Goal: Use online tool/utility: Use online tool/utility

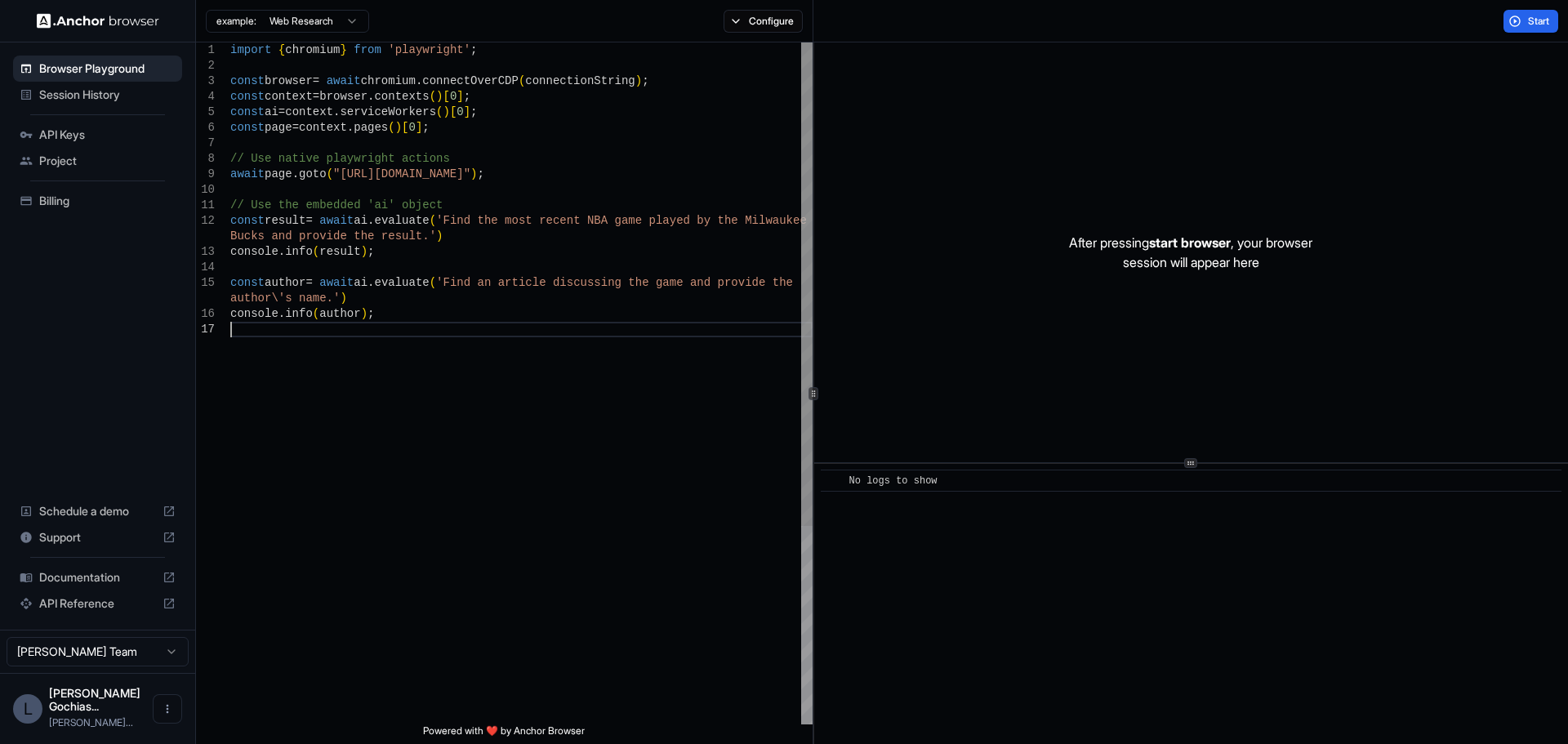
scroll to position [17, 0]
click at [315, 11] on html "Browser Playground Session History API Keys Project Billing Schedule a demo Sup…" at bounding box center [784, 372] width 1568 height 744
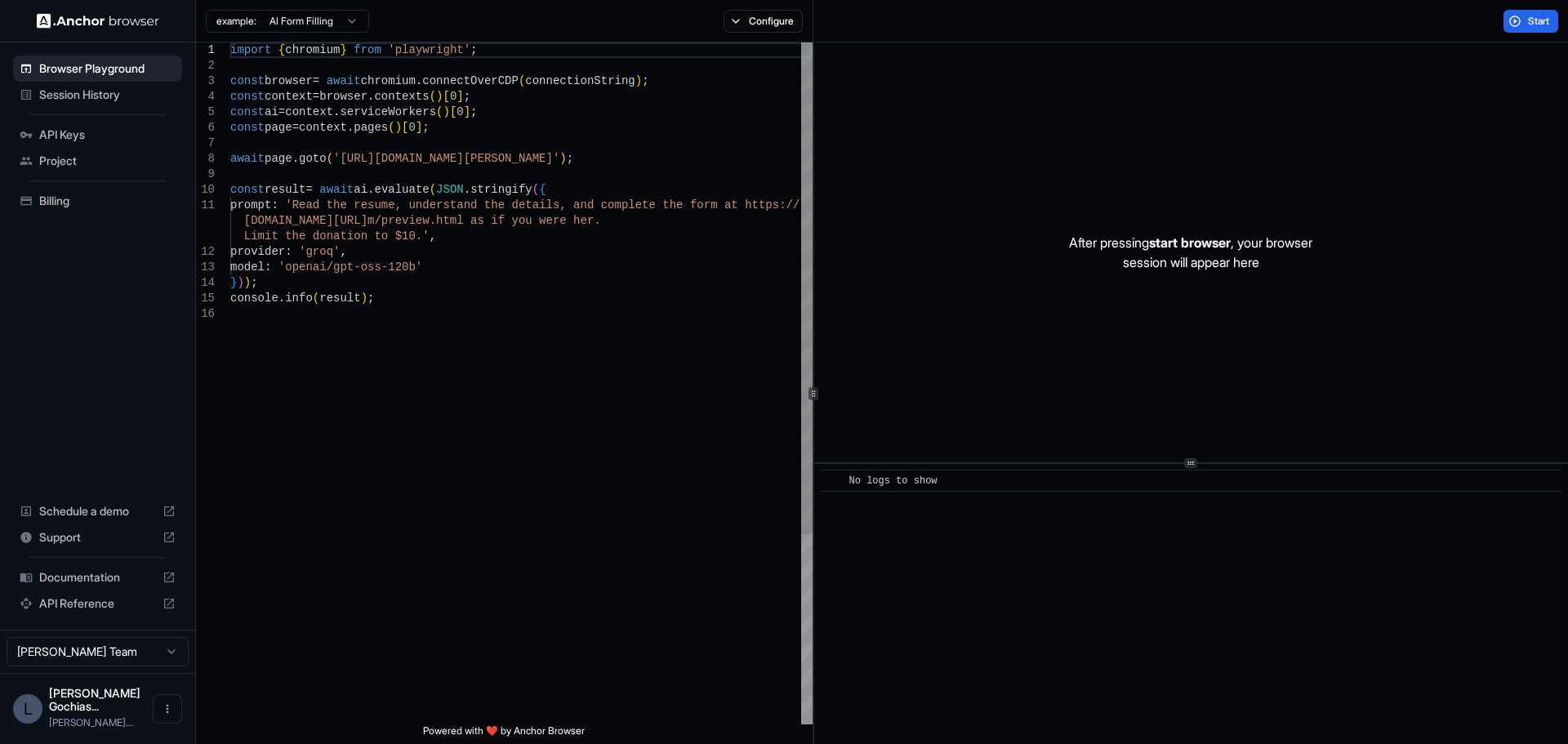
click at [443, 295] on div "import { chromium } from 'playwright' ; const browser = await chromium . connec…" at bounding box center [521, 515] width 583 height 946
drag, startPoint x: 582, startPoint y: 158, endPoint x: 338, endPoint y: 160, distance: 244.0
click at [338, 160] on div "import { chromium } from 'playwright' ; const browser = await chromium . connec…" at bounding box center [521, 515] width 583 height 946
click at [379, 142] on div "import { chromium } from 'playwright' ; const browser = await chromium . connec…" at bounding box center [521, 515] width 583 height 946
click at [327, 163] on div "import { chromium } from 'playwright' ; const browser = await chromium . connec…" at bounding box center [521, 515] width 583 height 946
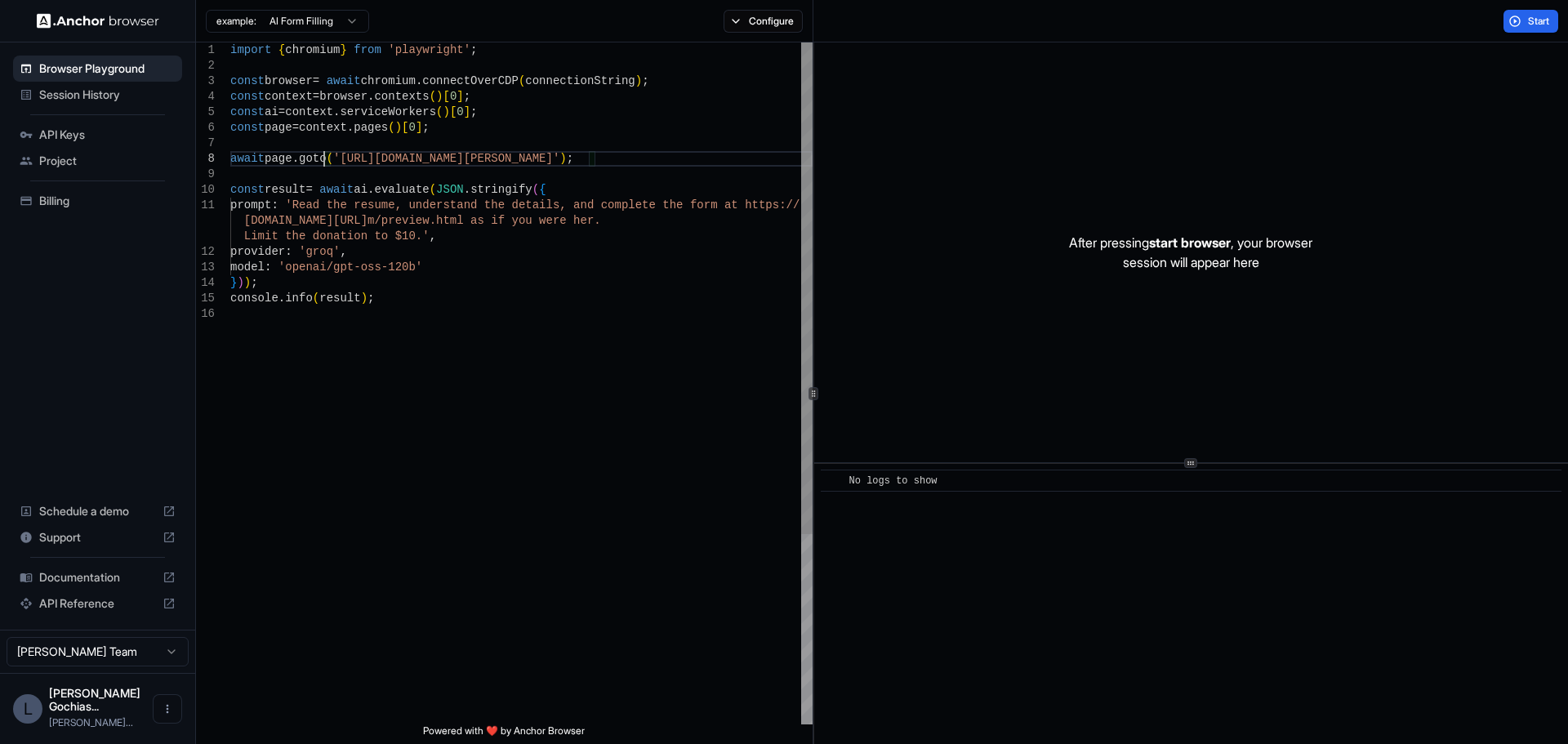
click at [327, 163] on div "import { chromium } from 'playwright' ; const browser = await chromium . connec…" at bounding box center [521, 515] width 583 height 946
click at [374, 229] on div "import { chromium } from 'playwright' ; const browser = await chromium . connec…" at bounding box center [521, 515] width 583 height 946
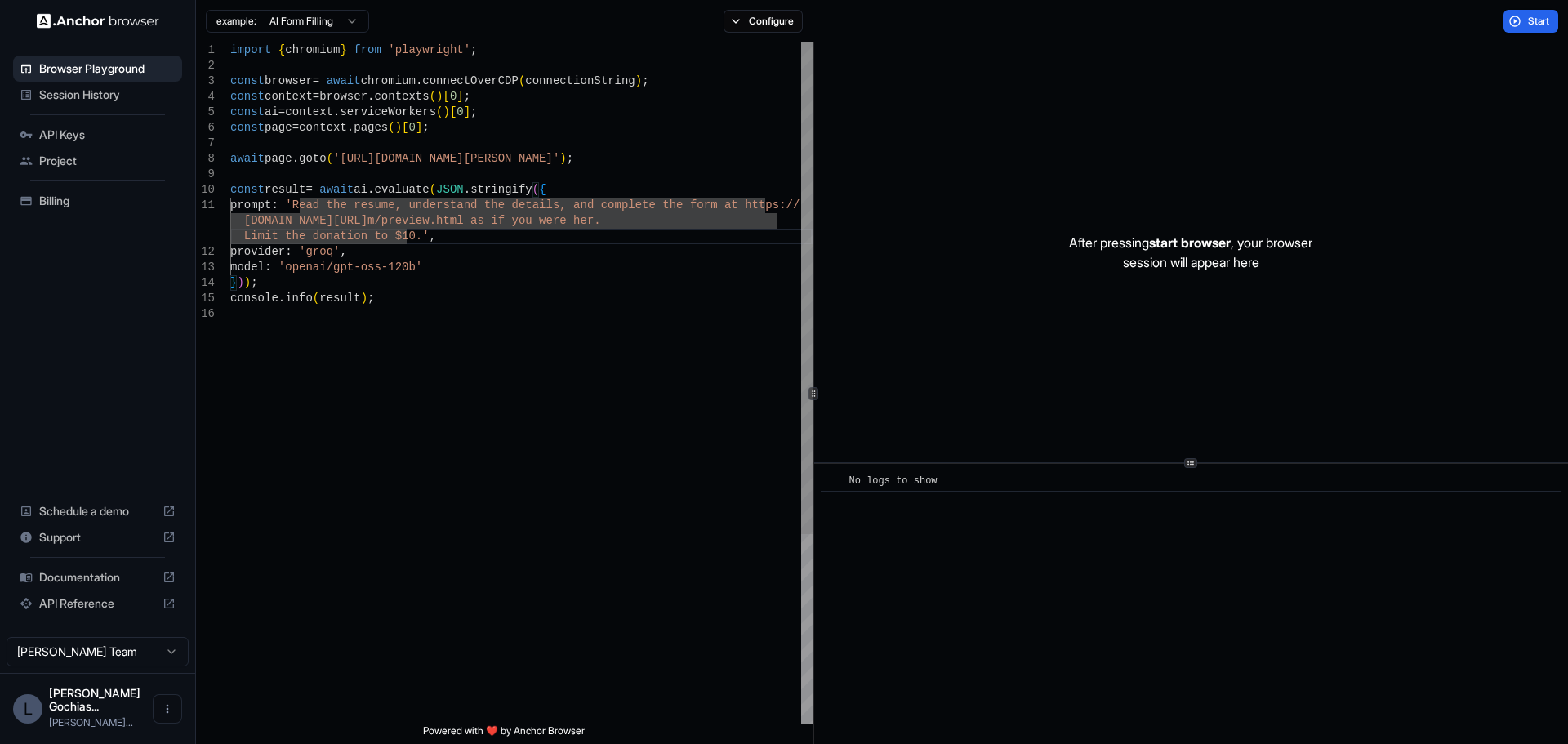
click at [419, 241] on div "import { chromium } from 'playwright' ; const browser = await chromium . connec…" at bounding box center [521, 515] width 583 height 946
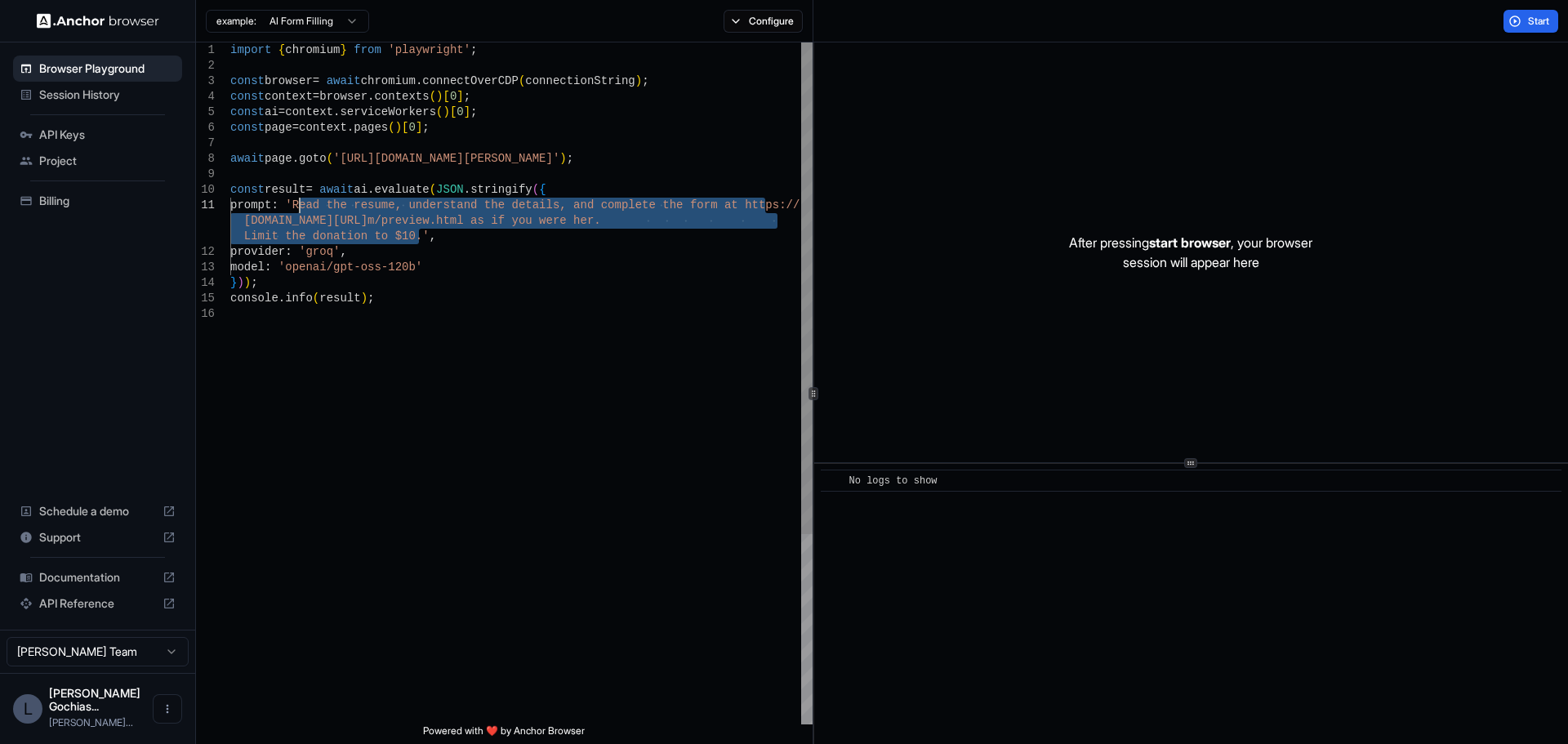
drag, startPoint x: 421, startPoint y: 241, endPoint x: 296, endPoint y: 210, distance: 128.8
click at [296, 210] on div "import { chromium } from 'playwright' ; const browser = await chromium . connec…" at bounding box center [521, 515] width 583 height 946
click at [699, 208] on div "import { chromium } from 'playwright' ; const browser = await chromium . connec…" at bounding box center [521, 515] width 583 height 946
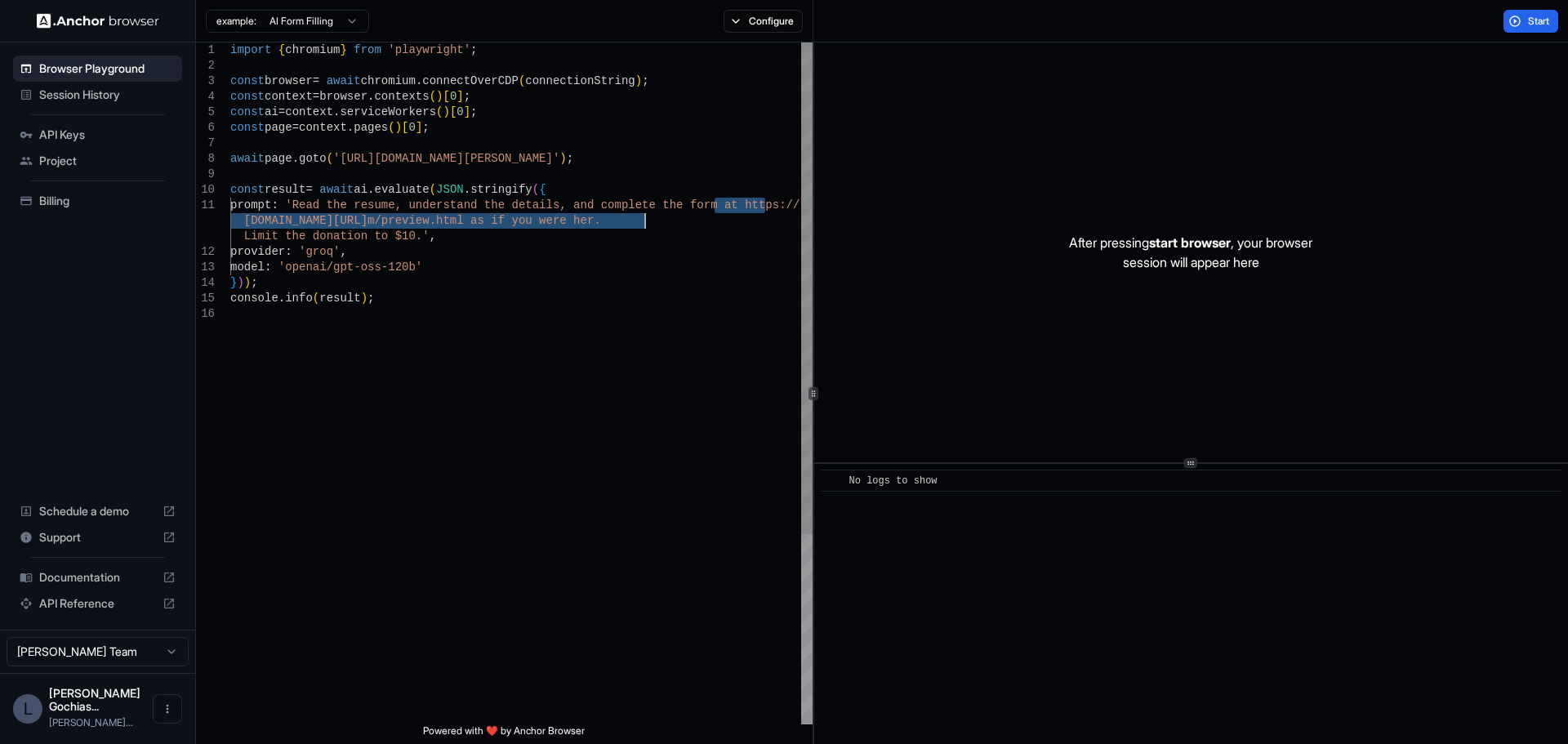
drag, startPoint x: 715, startPoint y: 202, endPoint x: 642, endPoint y: 228, distance: 77.5
click at [642, 228] on div "import { chromium } from 'playwright' ; const browser = await chromium . connec…" at bounding box center [521, 515] width 583 height 946
click at [560, 394] on div "import { chromium } from 'playwright' ; const browser = await chromium . connec…" at bounding box center [521, 515] width 583 height 946
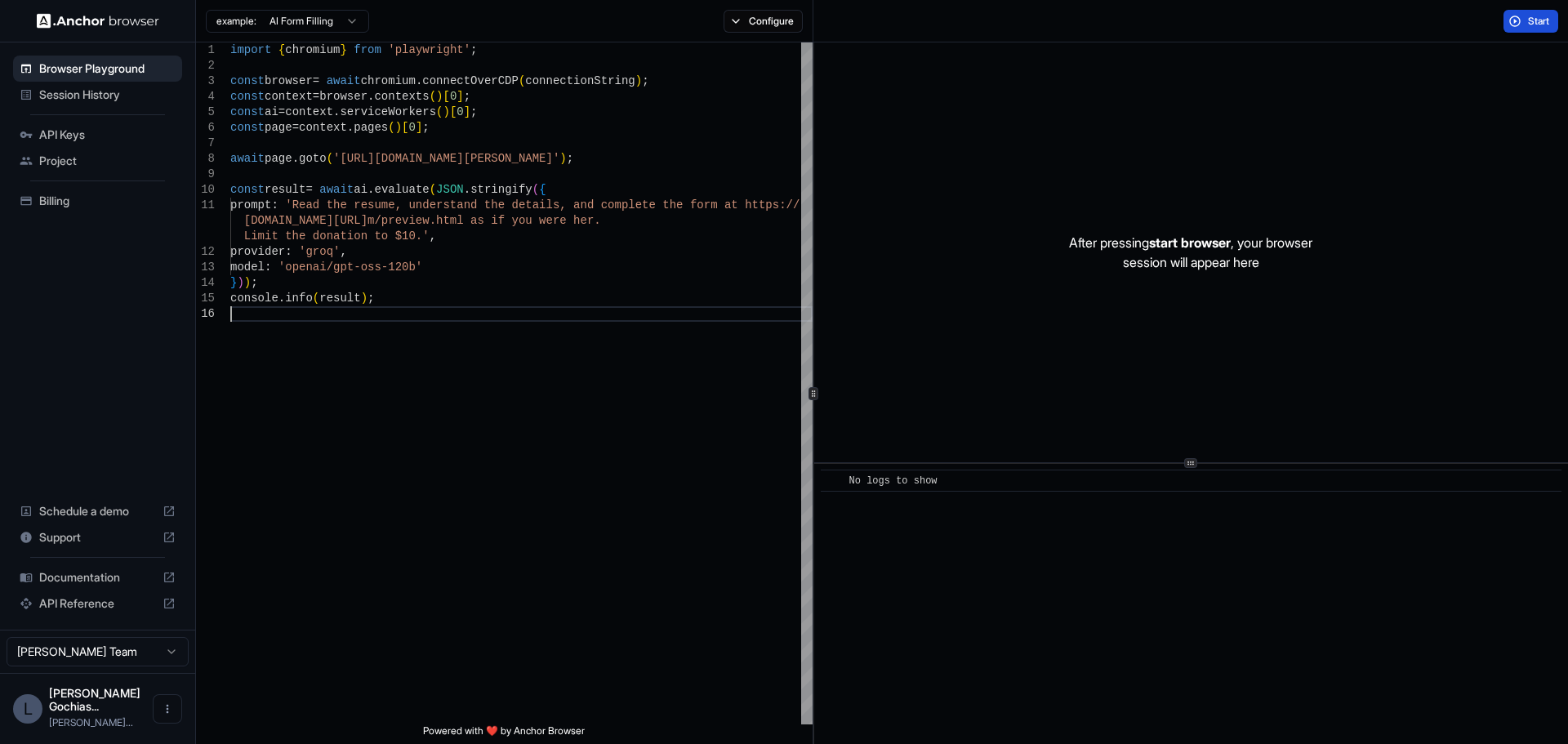
click at [1528, 20] on span "Start" at bounding box center [1540, 21] width 23 height 13
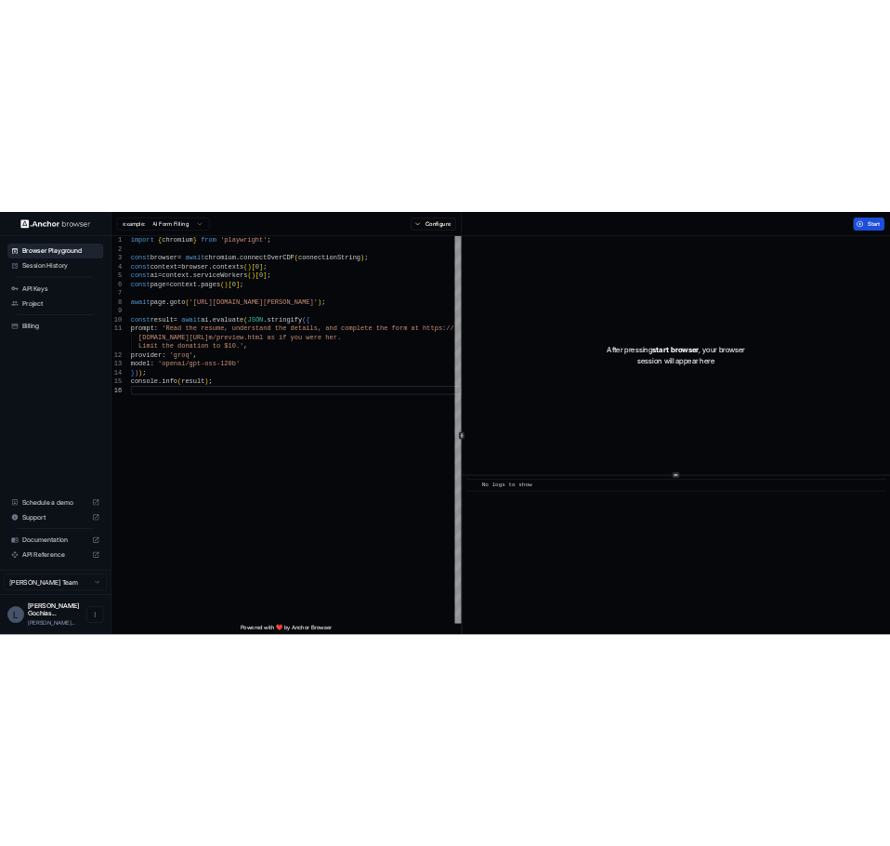
scroll to position [0, 0]
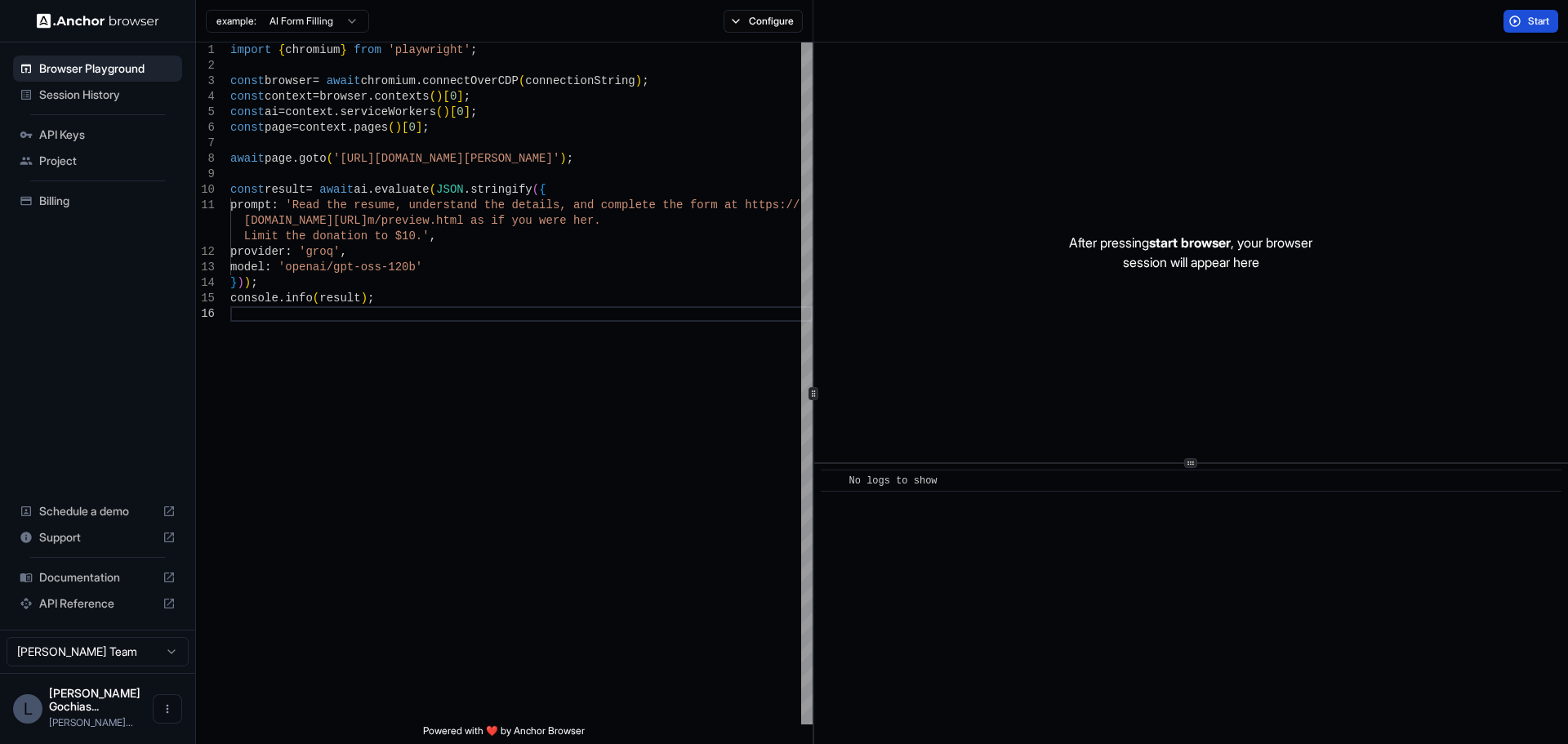
type textarea "**********"
